Goal: Information Seeking & Learning: Learn about a topic

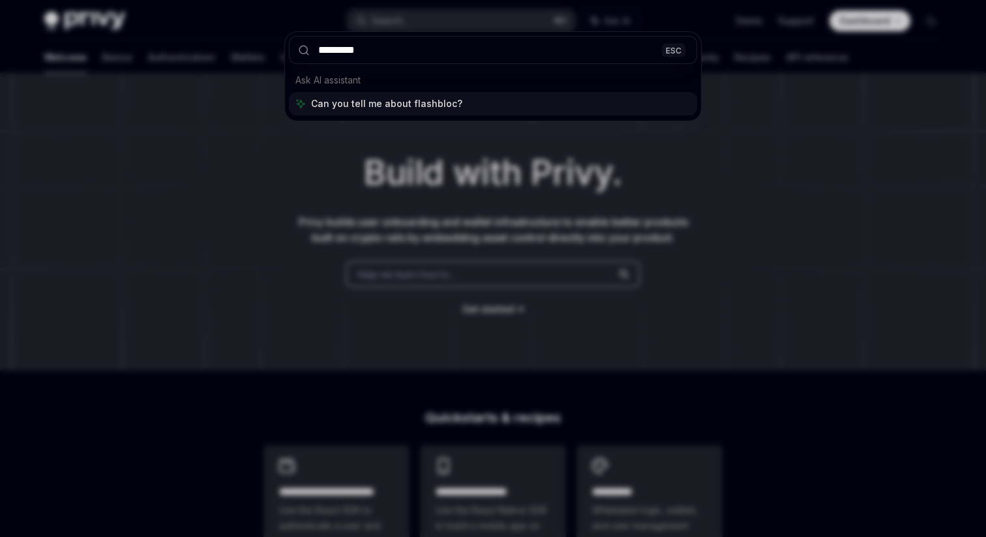
type input "**********"
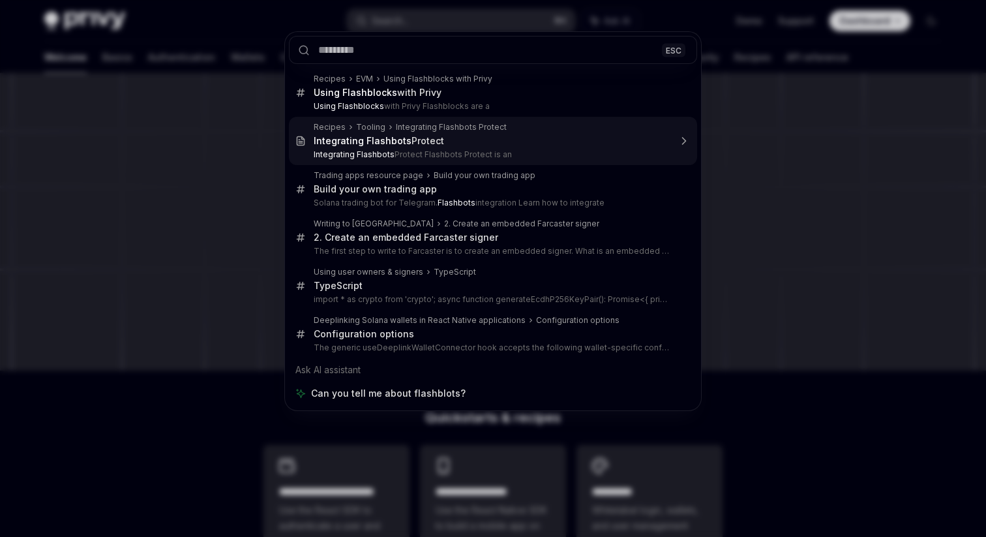
type textarea "*"
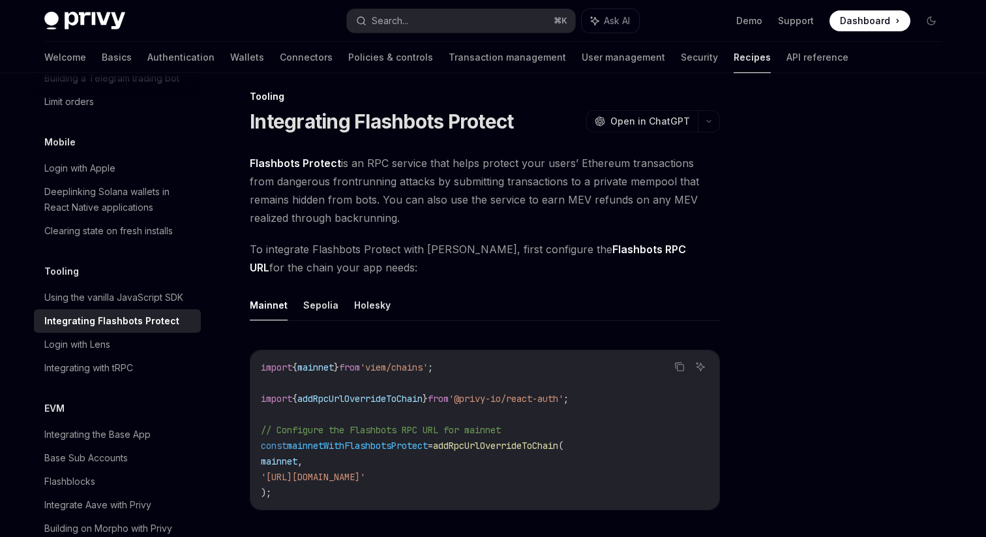
scroll to position [6, 0]
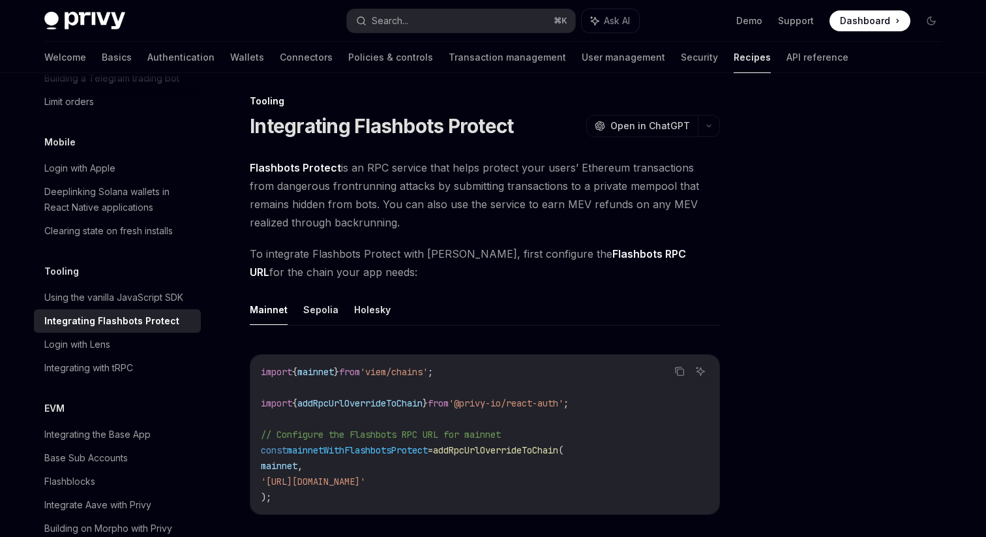
click at [589, 253] on link "Flashbots RPC URL" at bounding box center [468, 263] width 436 height 32
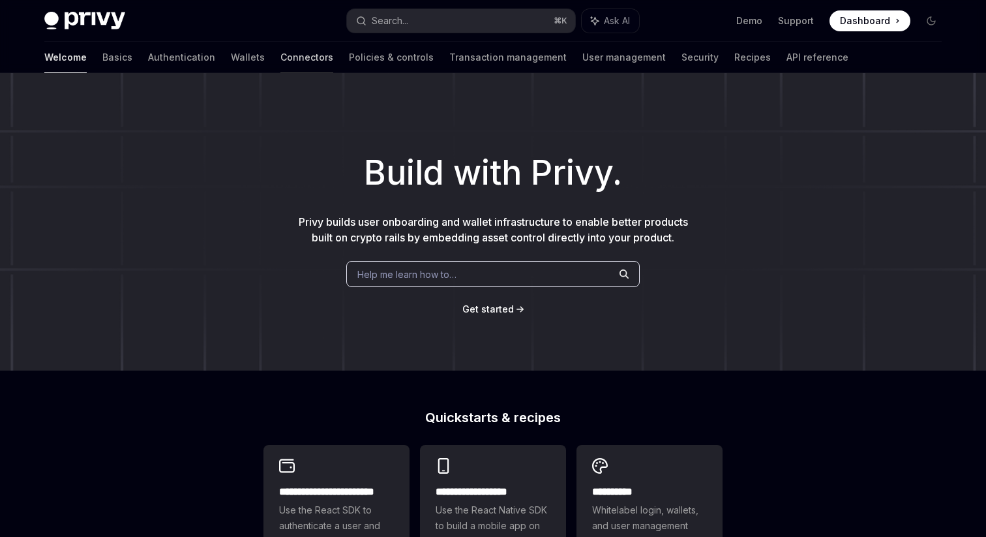
click at [280, 59] on link "Connectors" at bounding box center [306, 57] width 53 height 31
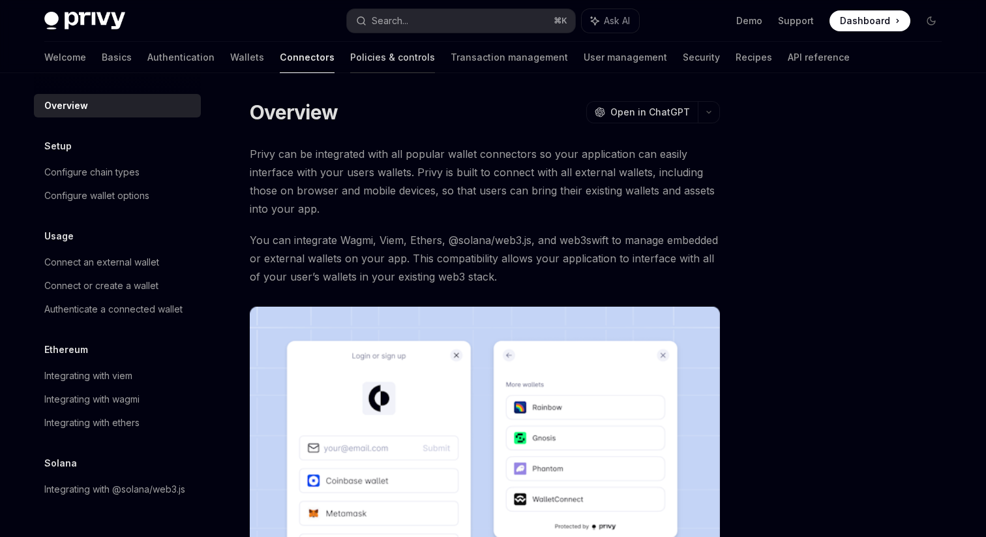
click at [350, 60] on link "Policies & controls" at bounding box center [392, 57] width 85 height 31
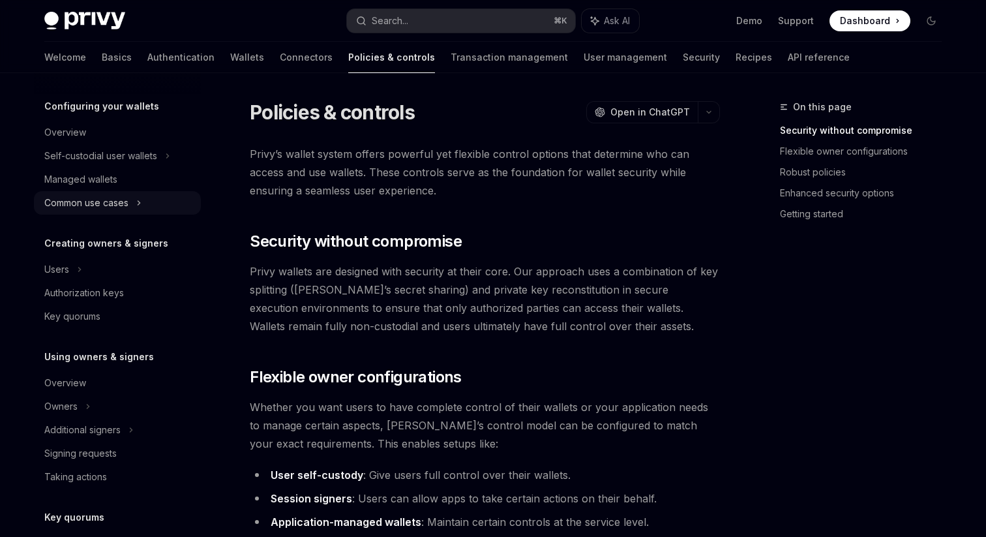
scroll to position [381, 0]
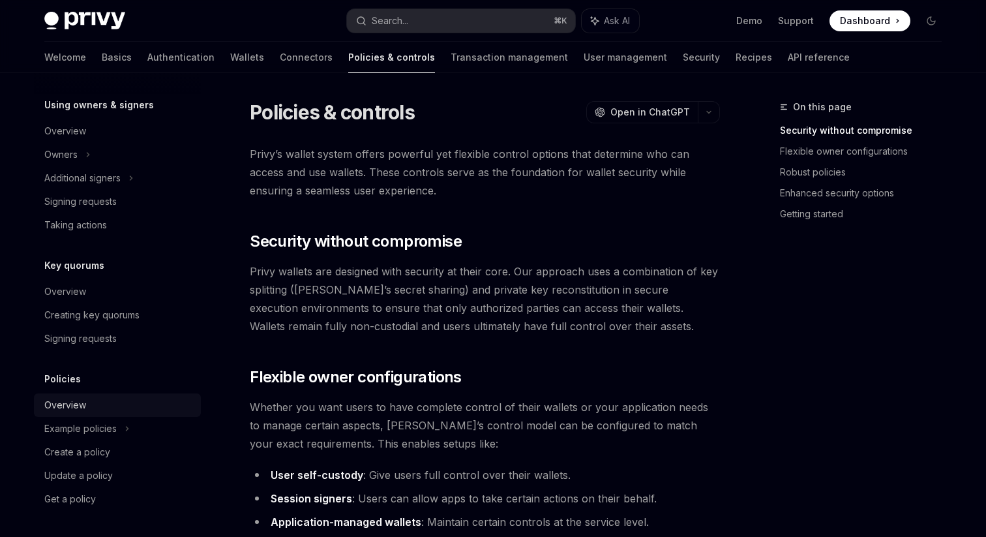
click at [78, 397] on div "Overview" at bounding box center [65, 405] width 42 height 16
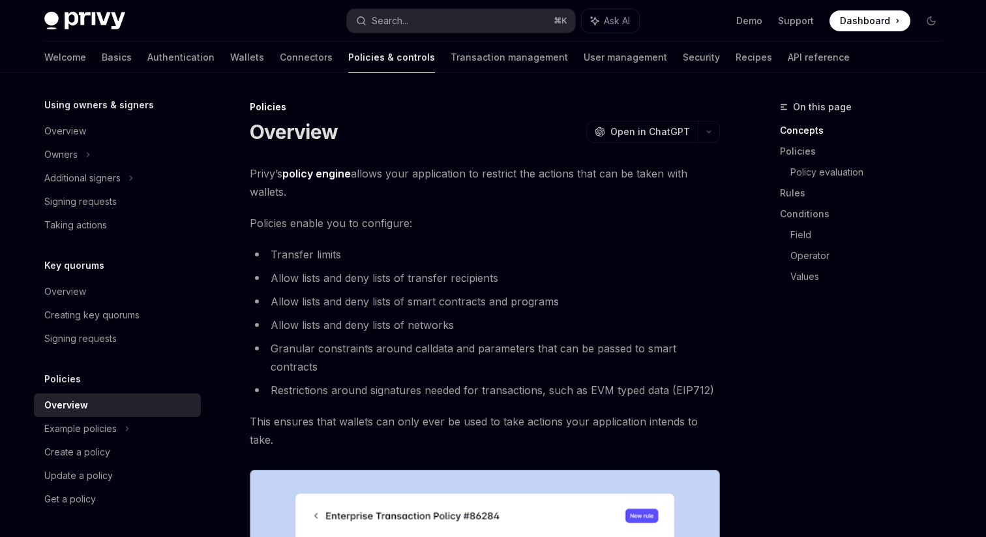
type textarea "*"
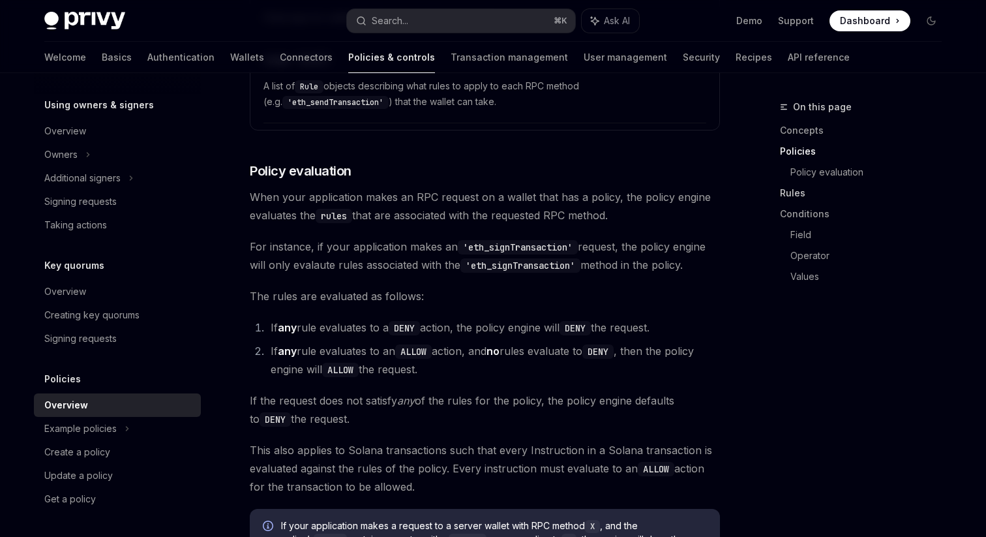
click at [798, 195] on link "Rules" at bounding box center [866, 193] width 172 height 21
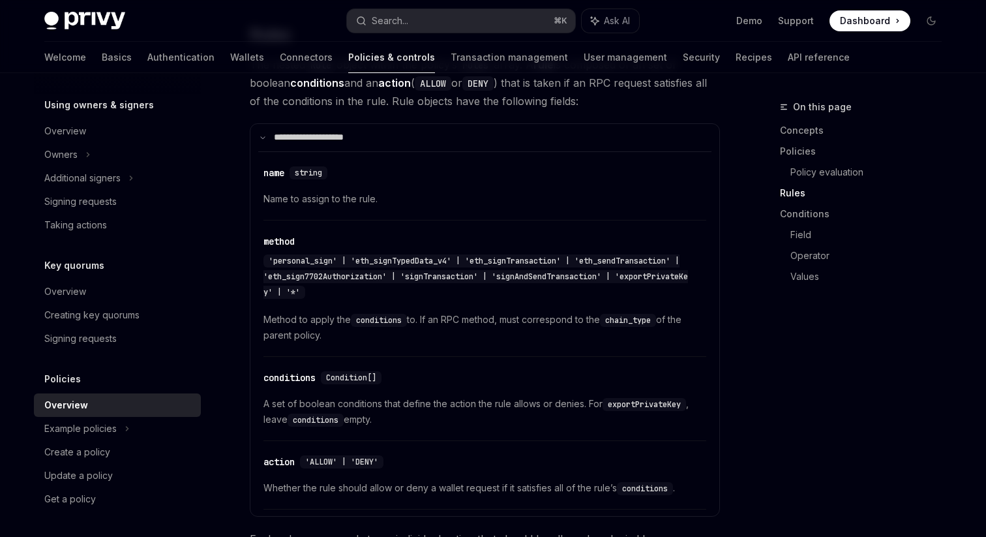
scroll to position [2020, 0]
